Goal: Task Accomplishment & Management: Use online tool/utility

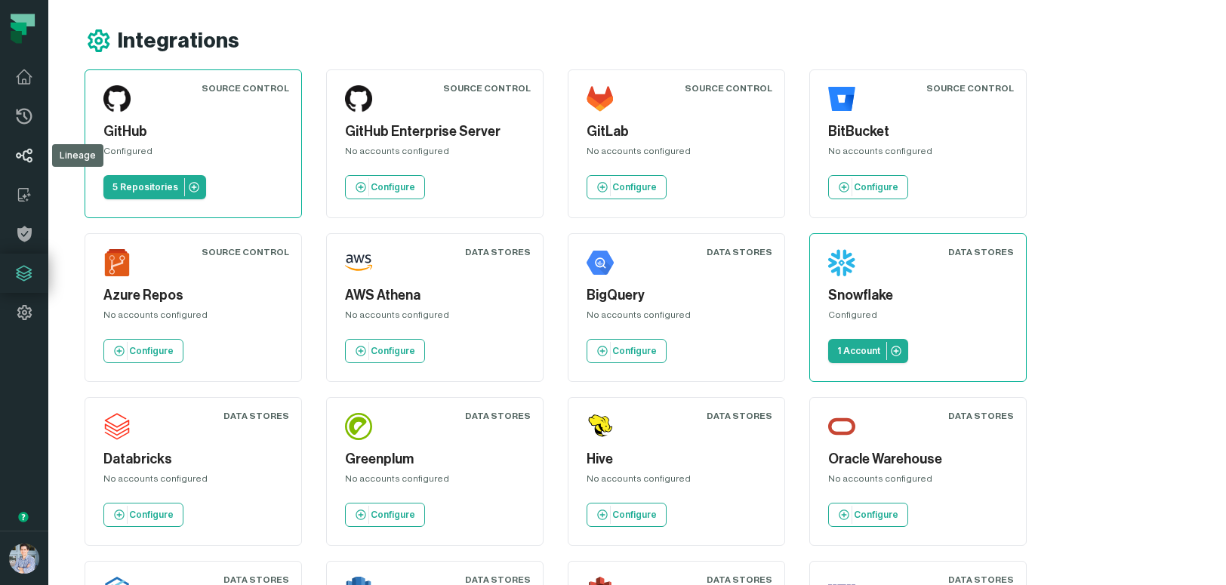
click at [22, 145] on link "Lineage" at bounding box center [24, 155] width 48 height 39
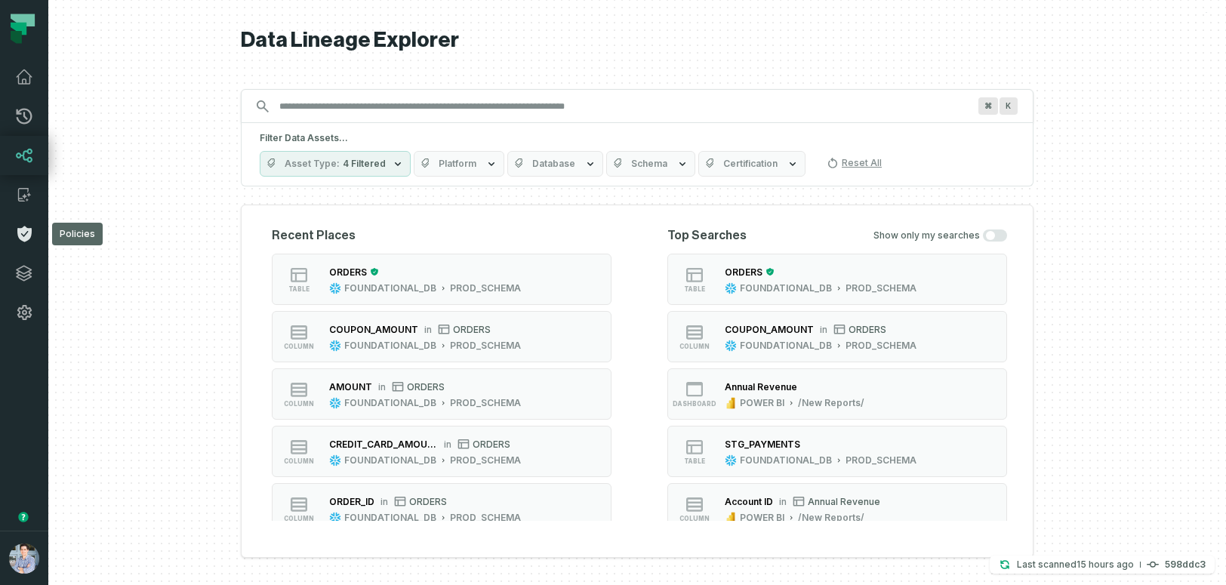
click at [21, 232] on icon at bounding box center [24, 234] width 14 height 16
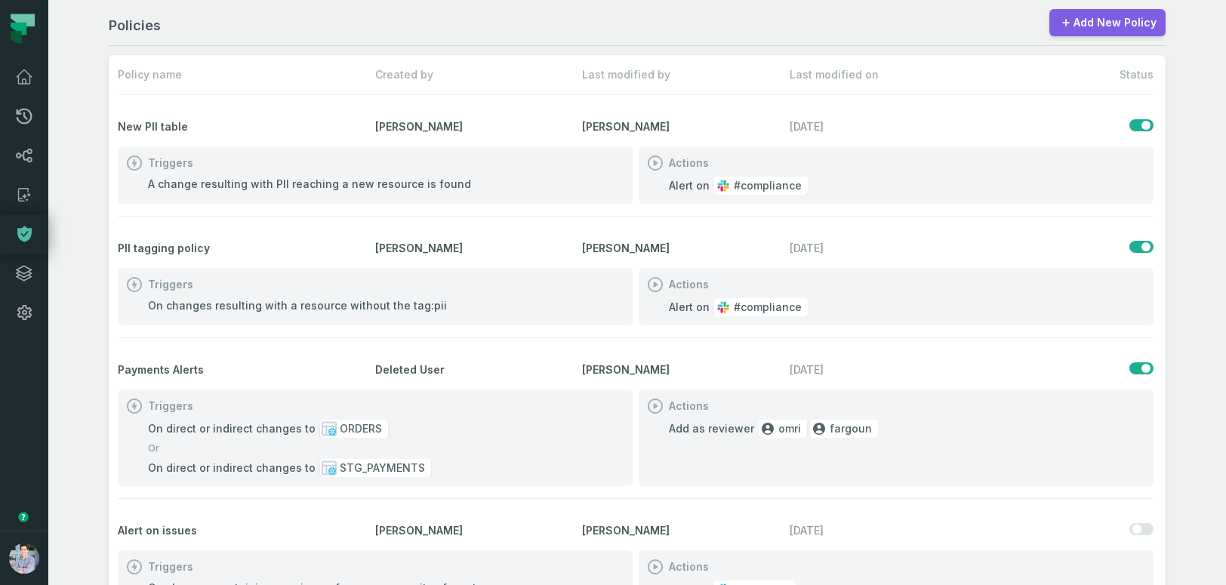
click at [1090, 24] on link "Add New Policy" at bounding box center [1107, 22] width 116 height 27
